Goal: Check status: Check status

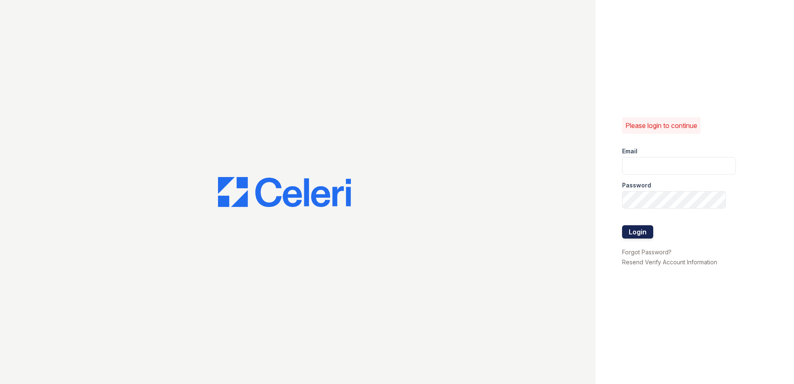
type input "arriveoakbrookheights@trinity-pm.com"
click at [642, 235] on button "Login" at bounding box center [637, 231] width 31 height 13
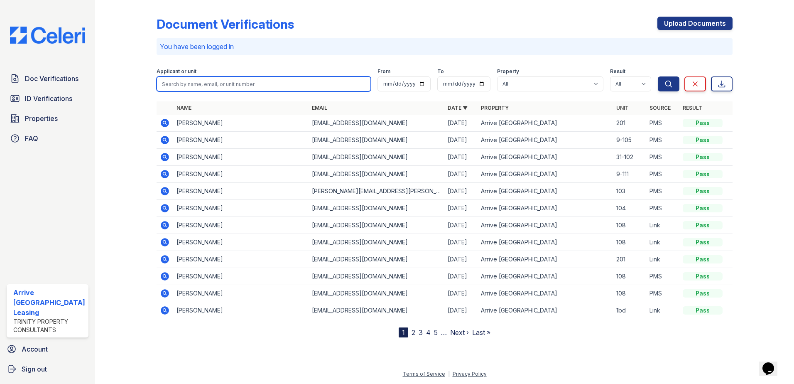
click at [188, 86] on input "search" at bounding box center [264, 83] width 215 height 15
type input "leen"
click at [658, 76] on button "Search" at bounding box center [669, 83] width 22 height 15
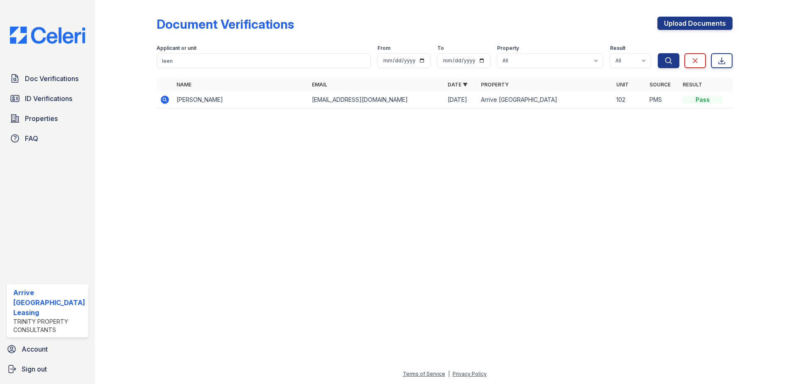
click at [165, 102] on icon at bounding box center [165, 100] width 8 height 8
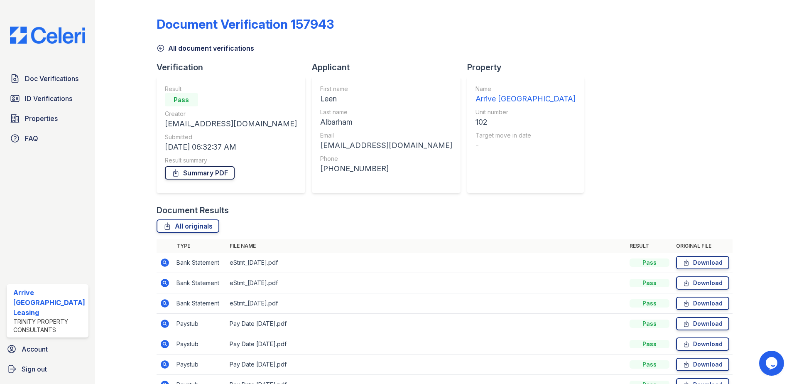
click at [203, 172] on link "Summary PDF" at bounding box center [200, 172] width 70 height 13
click at [54, 75] on span "Doc Verifications" at bounding box center [52, 79] width 54 height 10
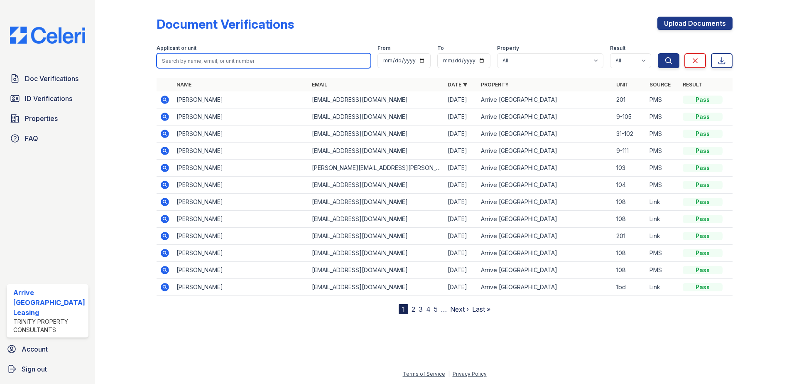
click at [234, 59] on input "search" at bounding box center [264, 60] width 215 height 15
type input "farid"
click at [658, 53] on button "Search" at bounding box center [669, 60] width 22 height 15
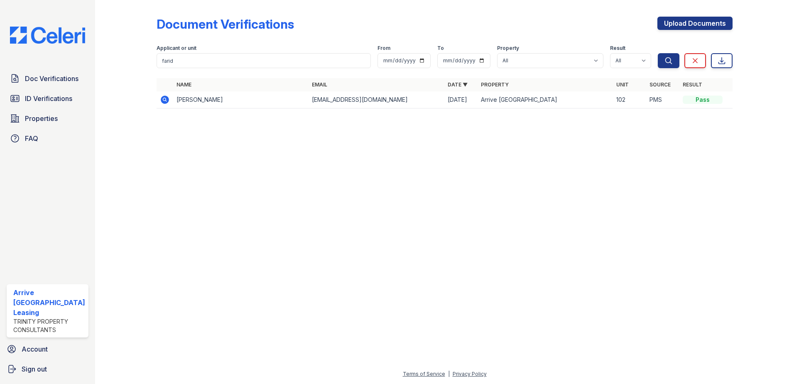
click at [164, 101] on icon at bounding box center [165, 100] width 10 height 10
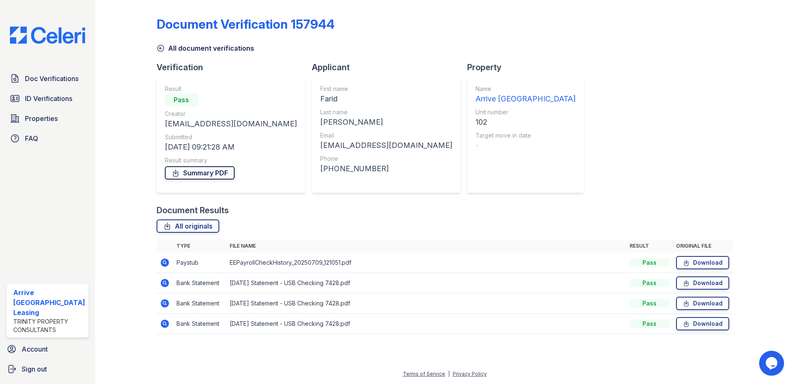
click at [205, 175] on link "Summary PDF" at bounding box center [200, 172] width 70 height 13
click at [64, 95] on span "ID Verifications" at bounding box center [48, 98] width 47 height 10
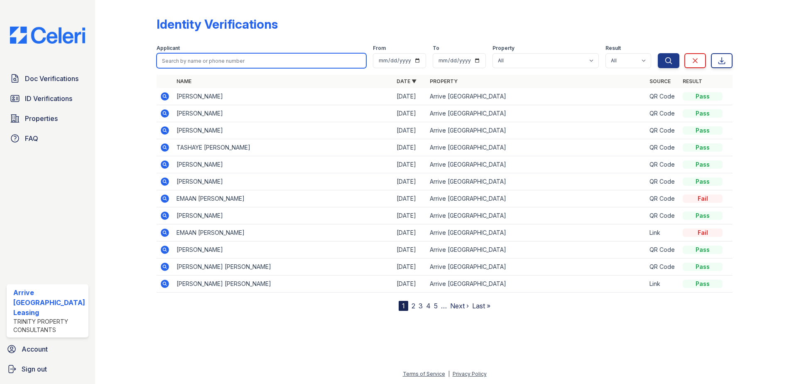
click at [213, 66] on input "search" at bounding box center [262, 60] width 210 height 15
type input "leen"
click at [658, 53] on button "Search" at bounding box center [669, 60] width 22 height 15
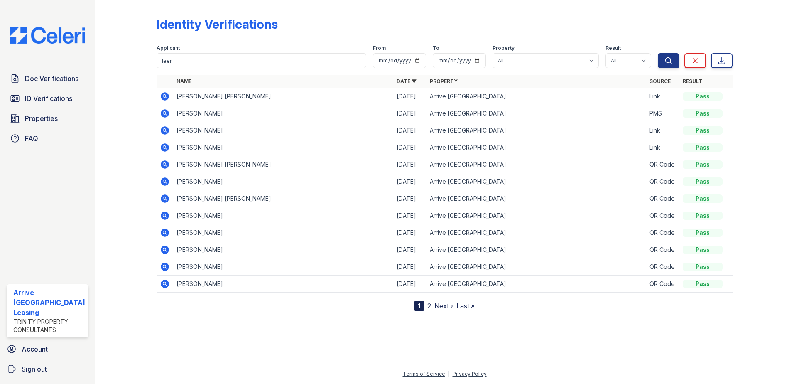
click at [164, 115] on icon at bounding box center [165, 113] width 8 height 8
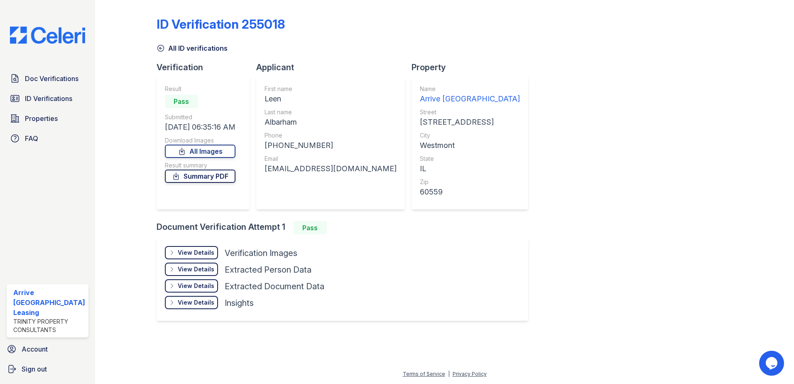
click at [194, 178] on link "Summary PDF" at bounding box center [200, 175] width 71 height 13
click at [67, 97] on span "ID Verifications" at bounding box center [48, 98] width 47 height 10
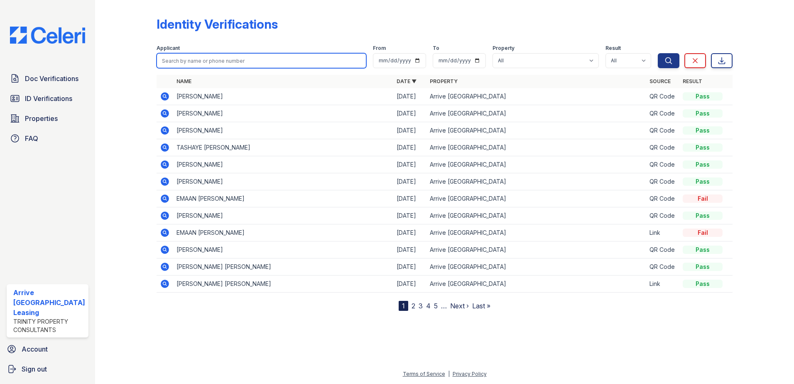
click at [225, 62] on input "search" at bounding box center [262, 60] width 210 height 15
type input "farid"
click at [658, 53] on button "Search" at bounding box center [669, 60] width 22 height 15
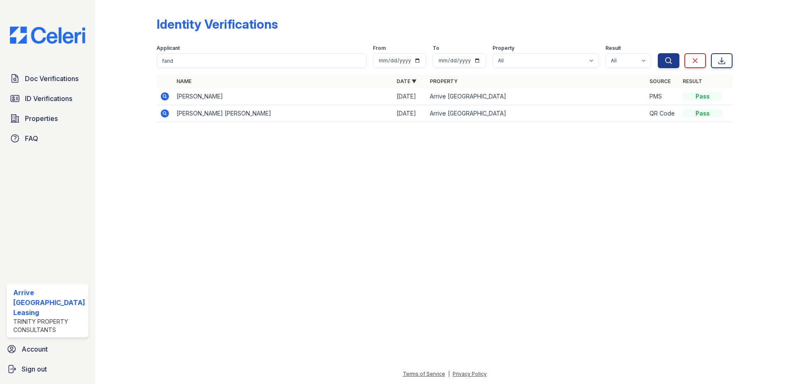
click at [163, 94] on icon at bounding box center [165, 96] width 8 height 8
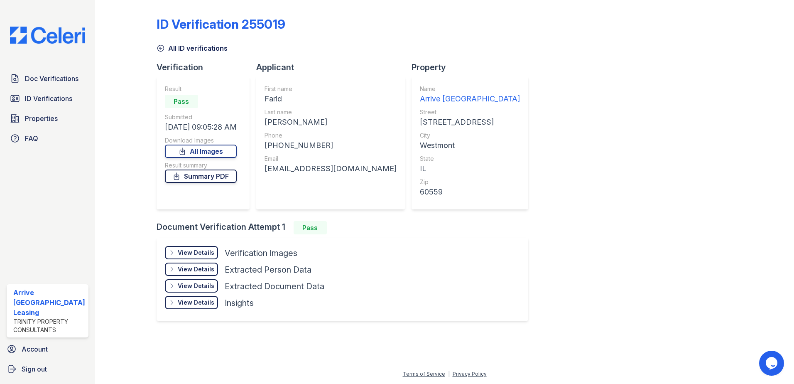
click at [208, 179] on link "Summary PDF" at bounding box center [201, 175] width 72 height 13
